Goal: Browse casually

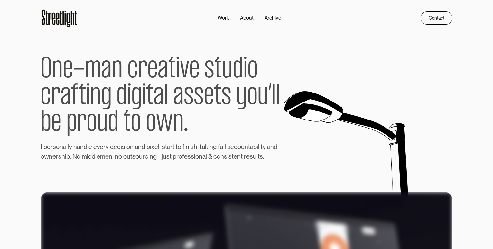
click at [132, 71] on span "c" at bounding box center [132, 70] width 10 height 27
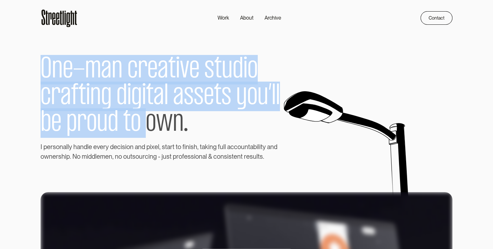
click at [132, 71] on span "c" at bounding box center [132, 70] width 10 height 27
click at [134, 97] on span "g" at bounding box center [136, 96] width 11 height 27
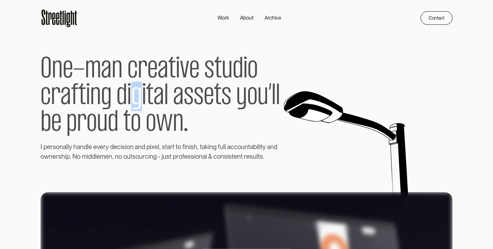
click at [134, 97] on span "g" at bounding box center [136, 96] width 11 height 27
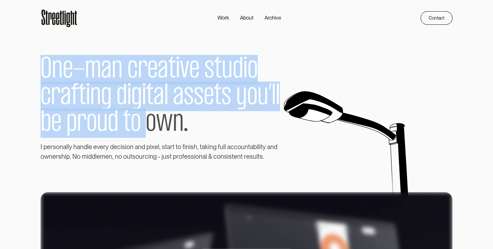
click at [134, 97] on span "g" at bounding box center [136, 96] width 11 height 27
click at [130, 120] on span "t" at bounding box center [126, 123] width 7 height 27
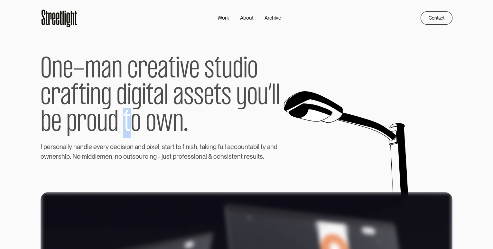
click at [130, 120] on span "t" at bounding box center [126, 123] width 7 height 27
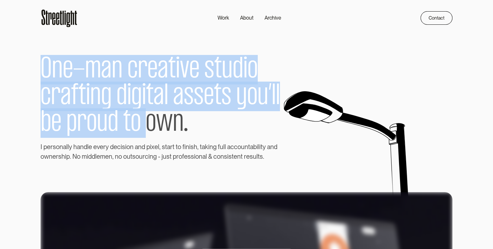
click at [130, 120] on span "t" at bounding box center [126, 123] width 7 height 27
